Goal: Go to known website: Access a specific website the user already knows

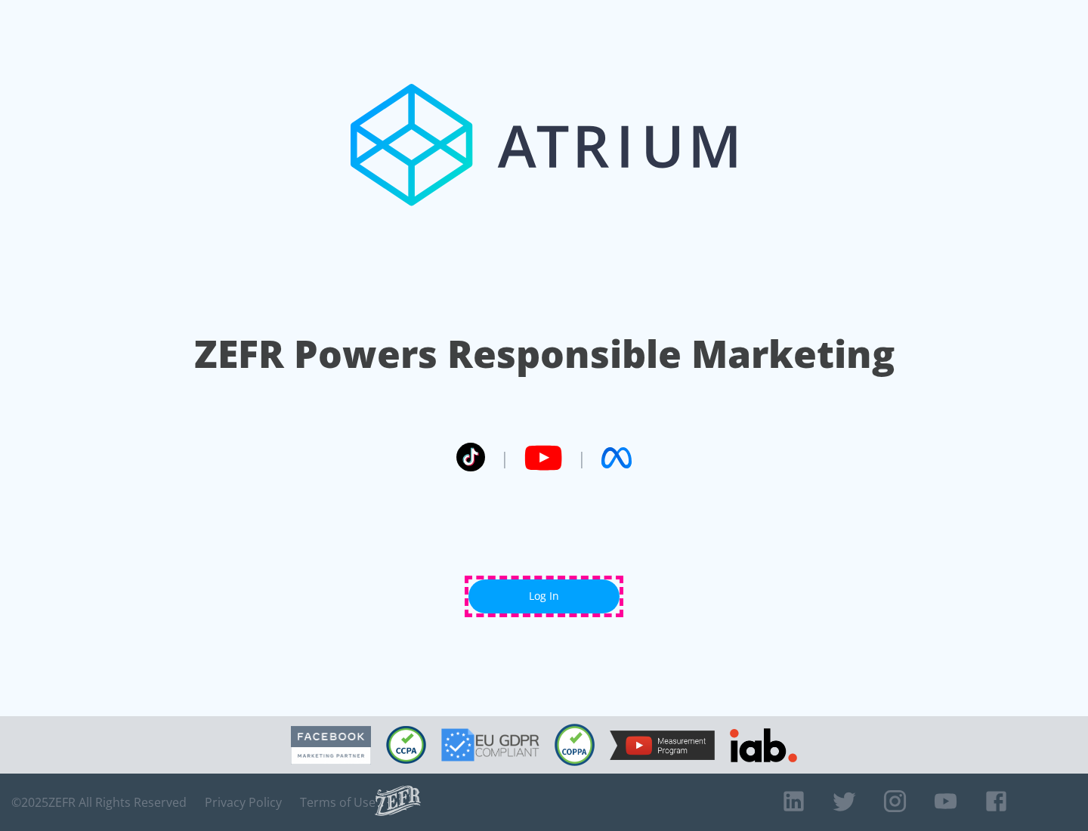
click at [544, 596] on link "Log In" at bounding box center [543, 596] width 151 height 34
